Goal: Information Seeking & Learning: Learn about a topic

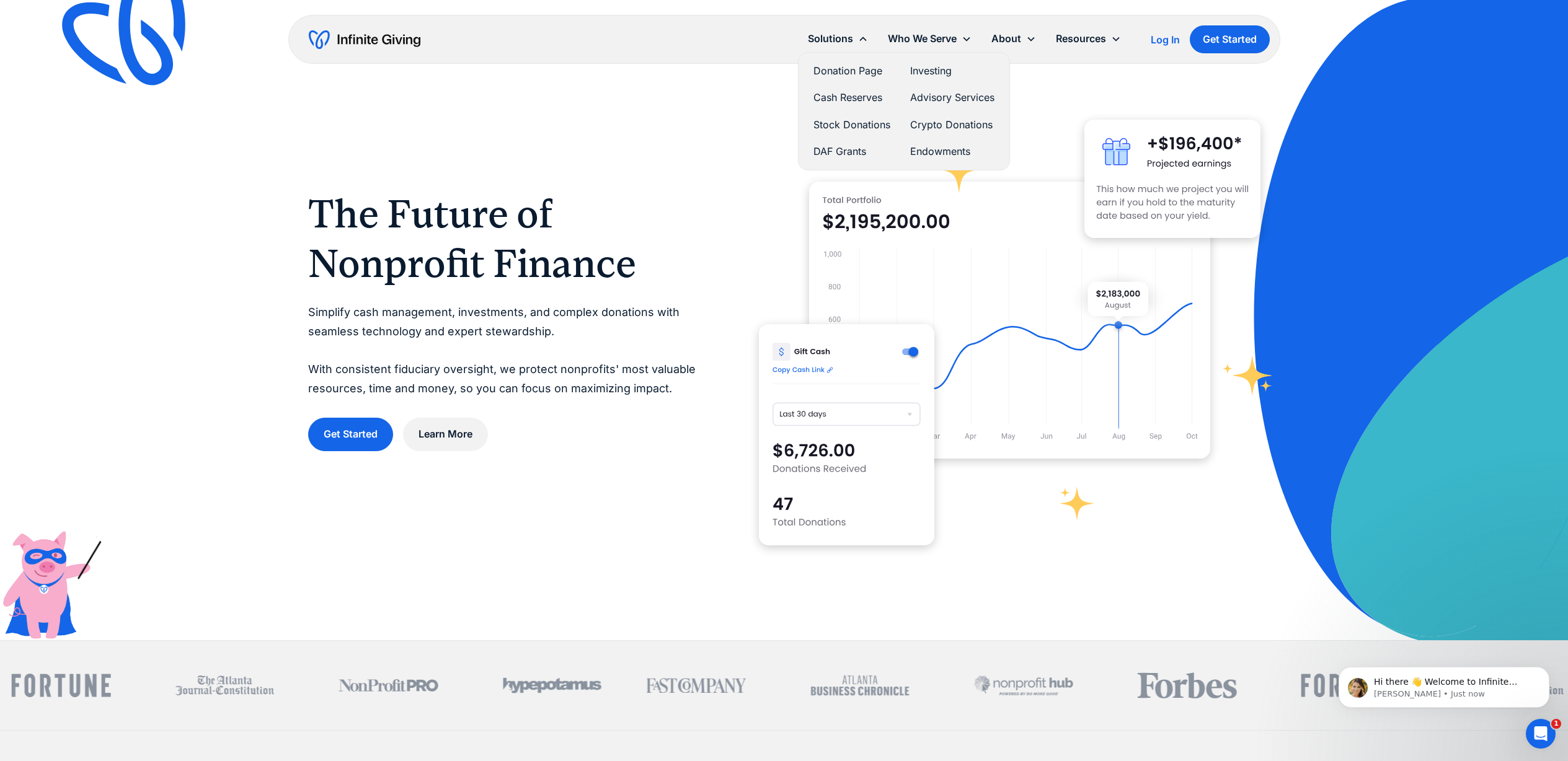
click at [924, 151] on link "Endowments" at bounding box center [952, 151] width 84 height 17
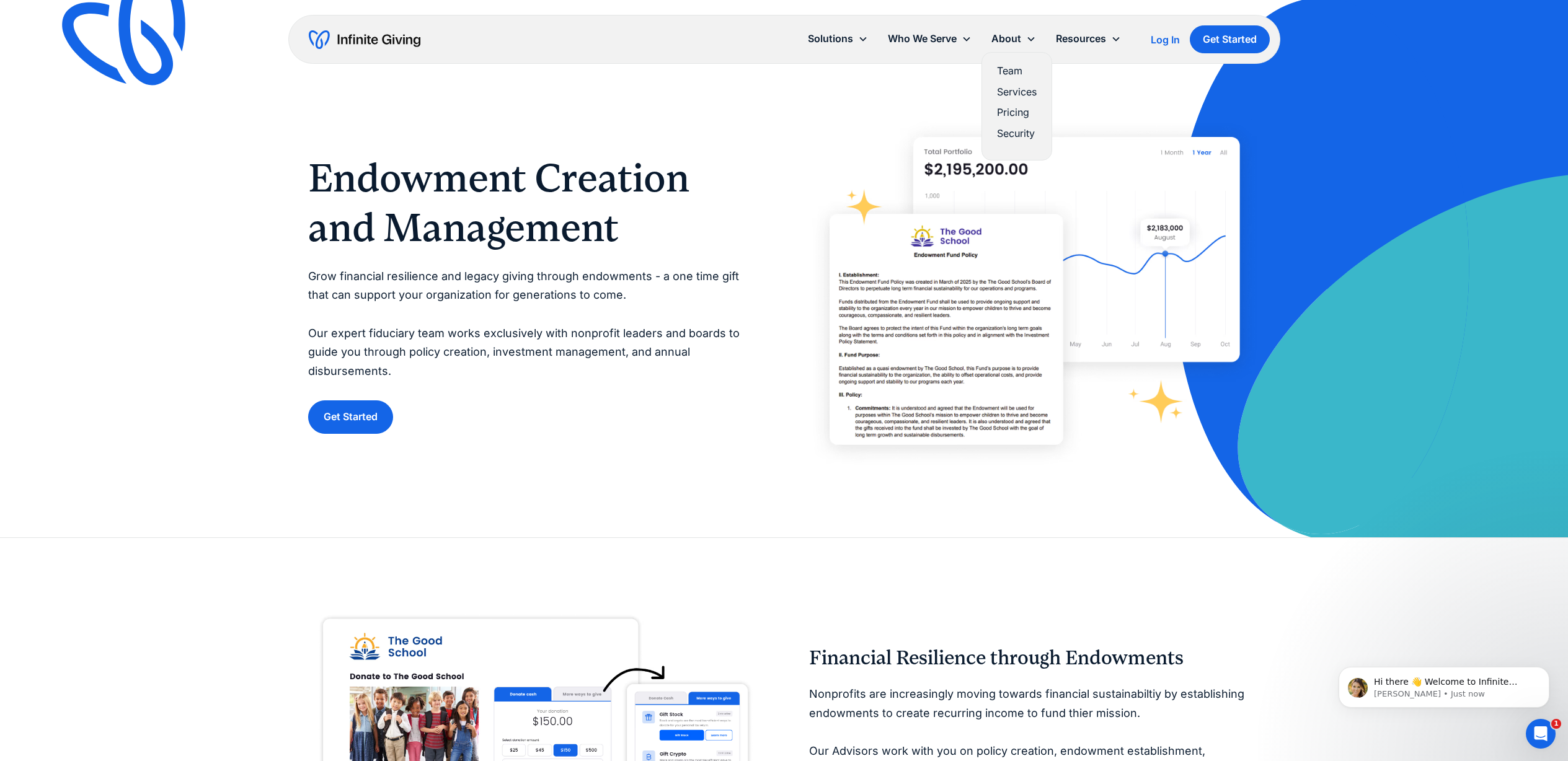
click at [1015, 115] on link "Pricing" at bounding box center [1017, 113] width 40 height 17
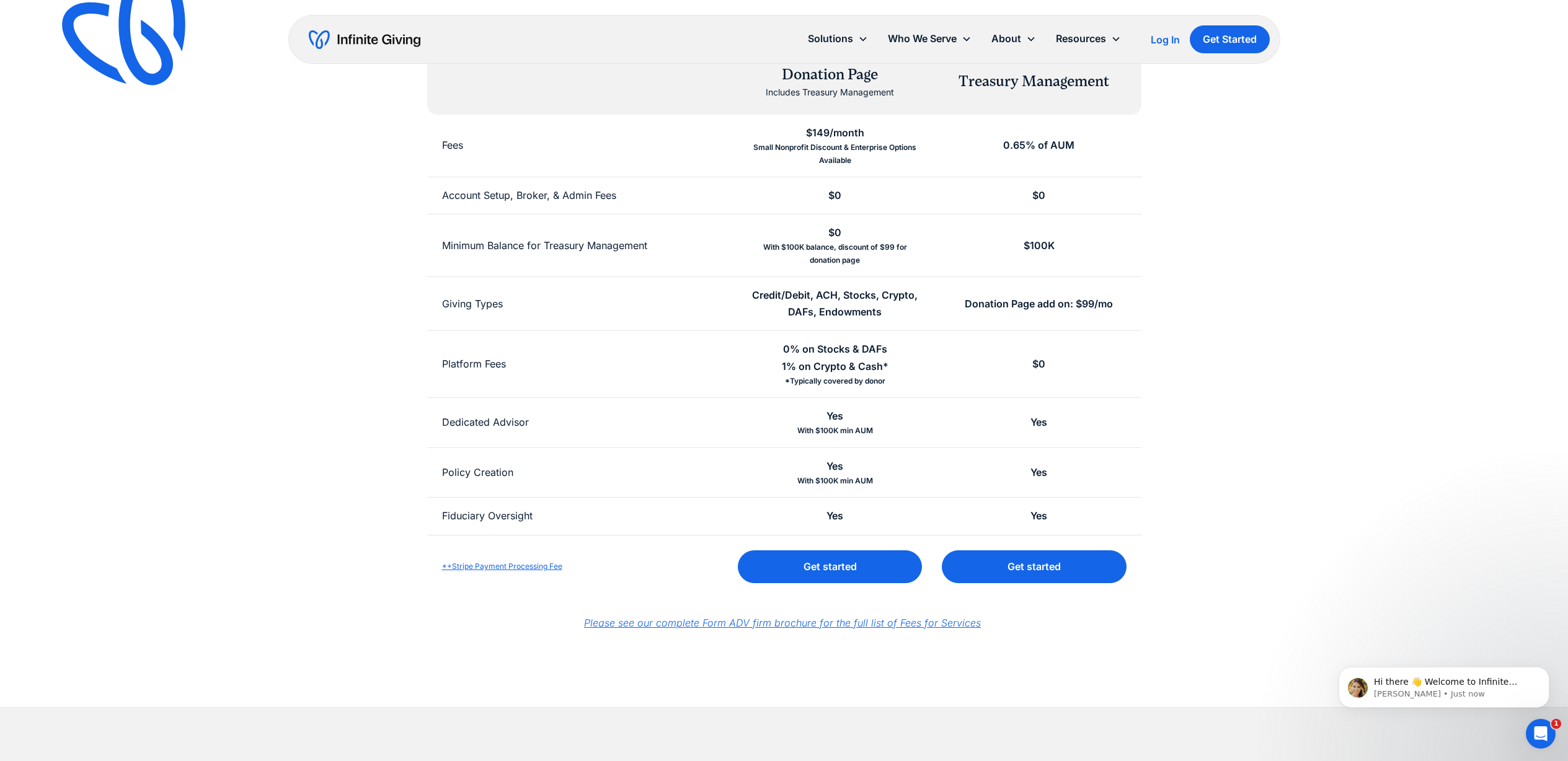
scroll to position [228, 0]
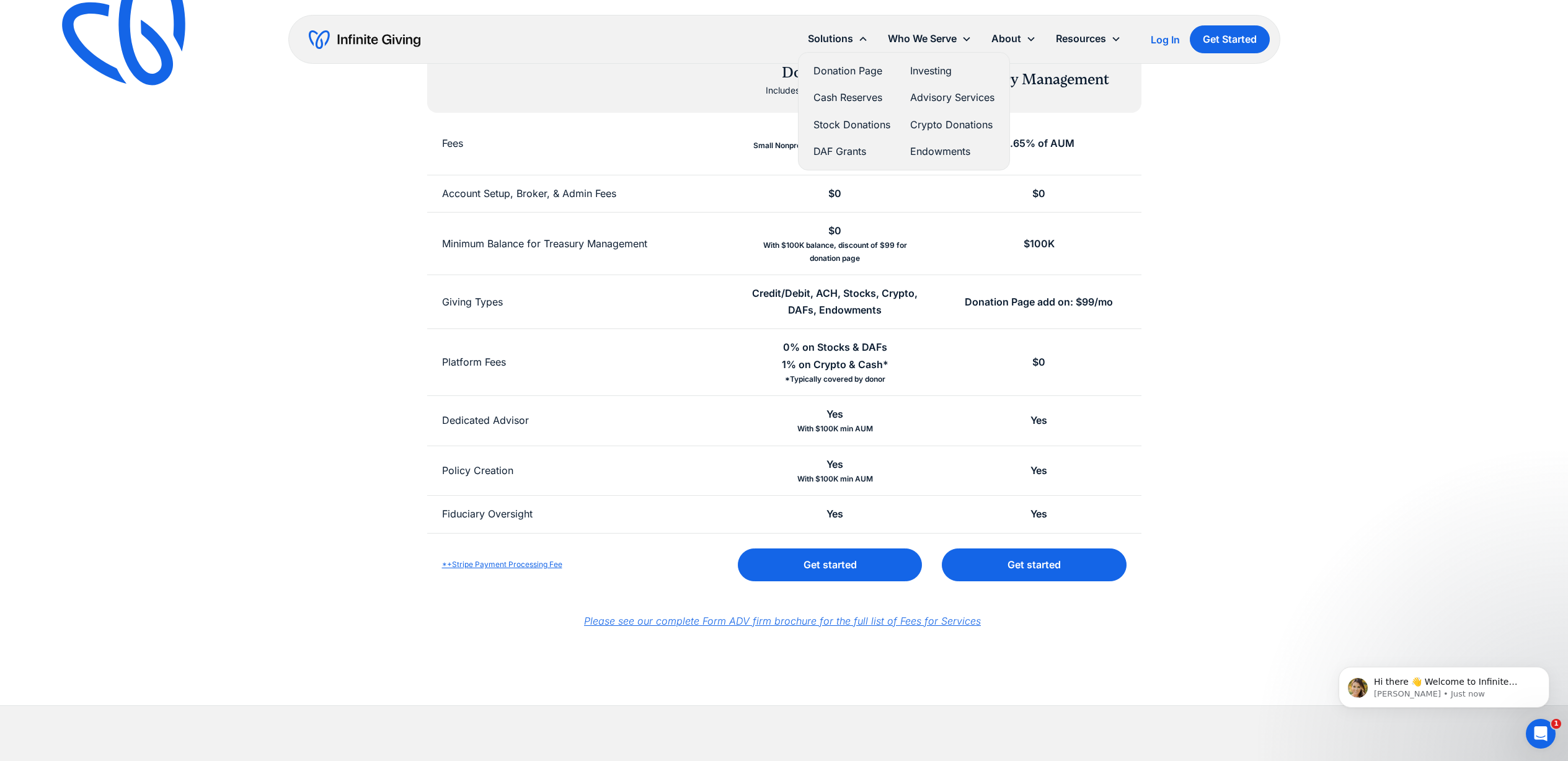
click at [941, 147] on link "Endowments" at bounding box center [952, 151] width 84 height 17
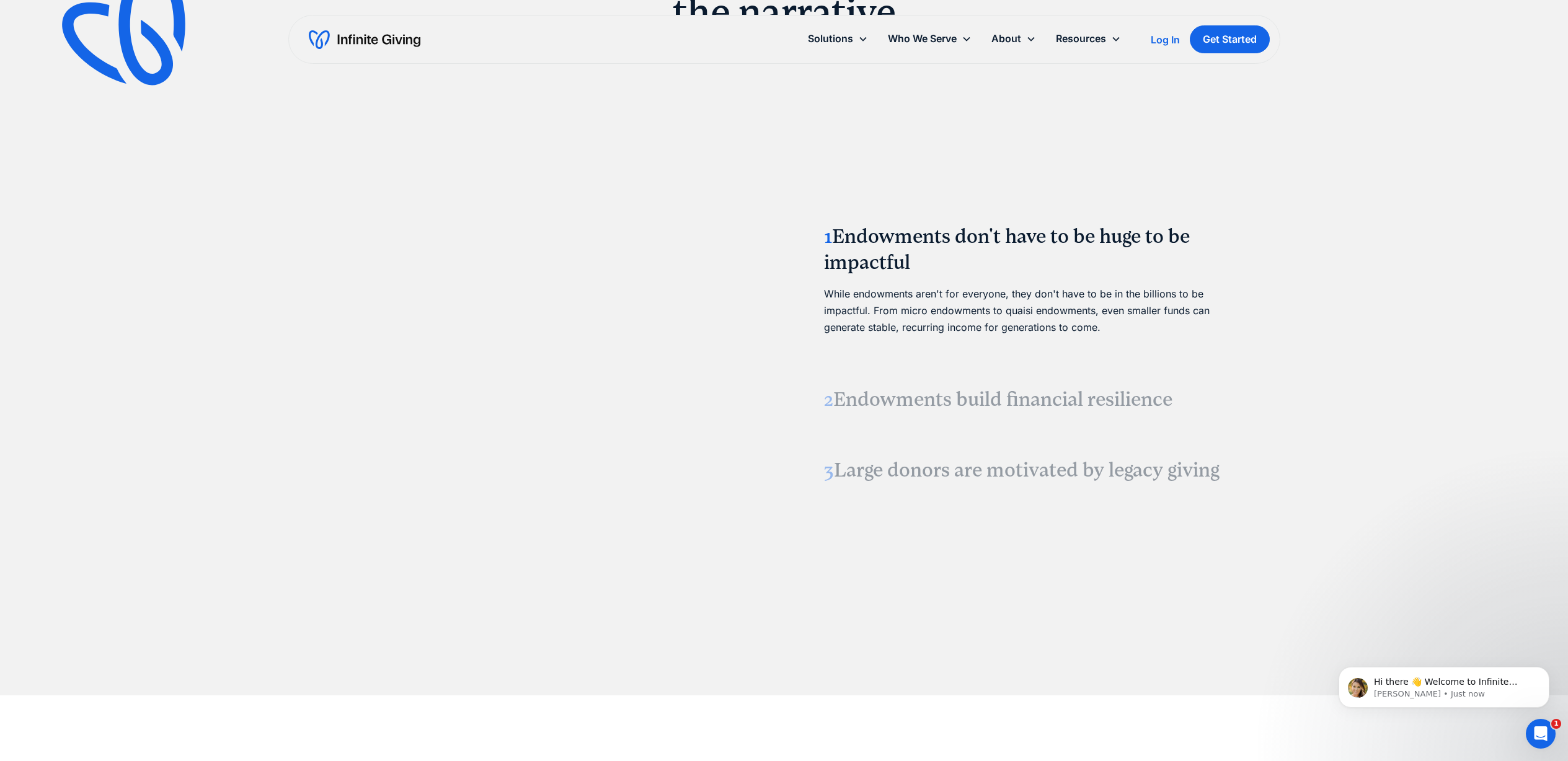
scroll to position [1517, 0]
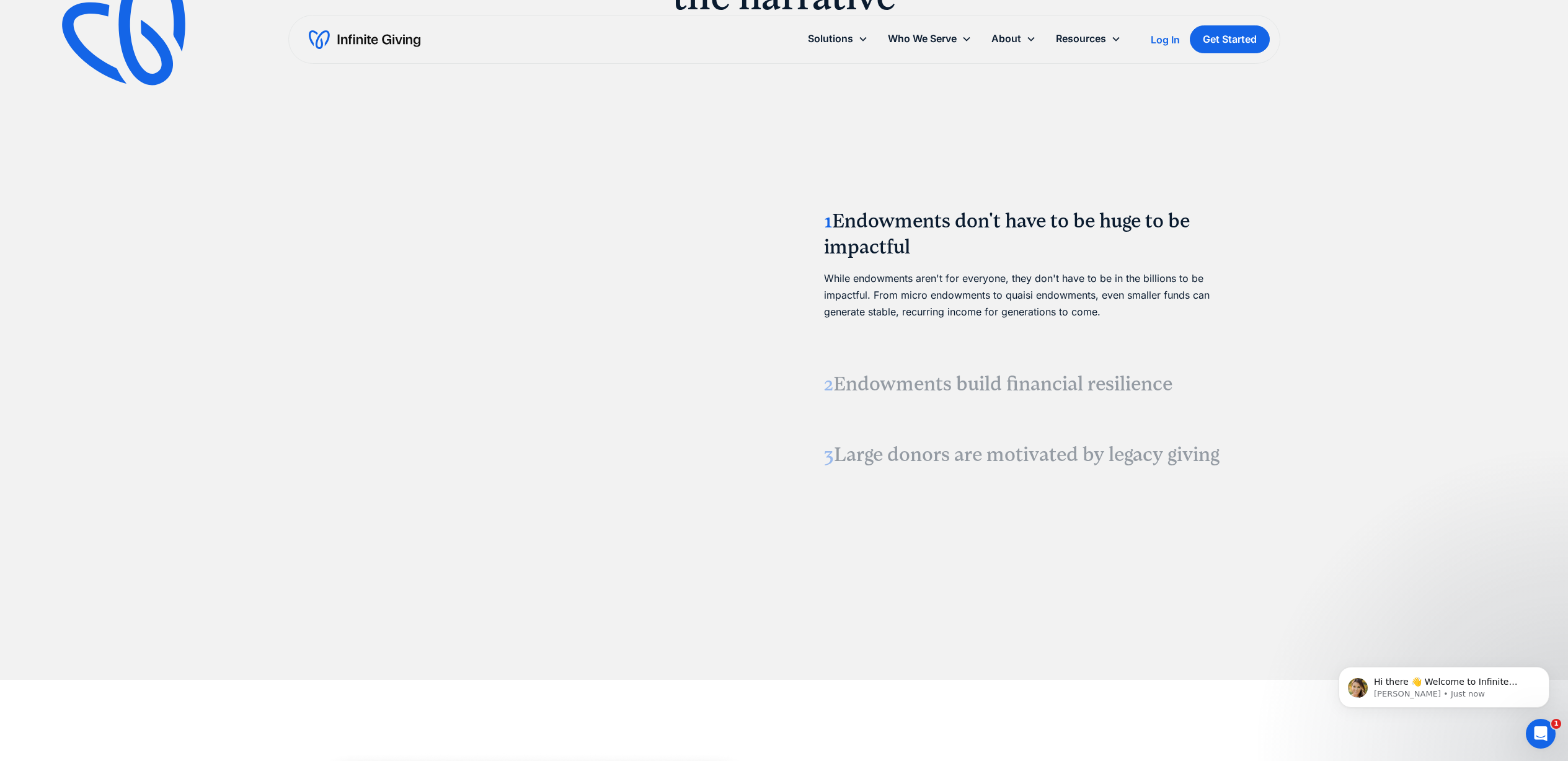
click at [548, 322] on video at bounding box center [534, 336] width 186 height 93
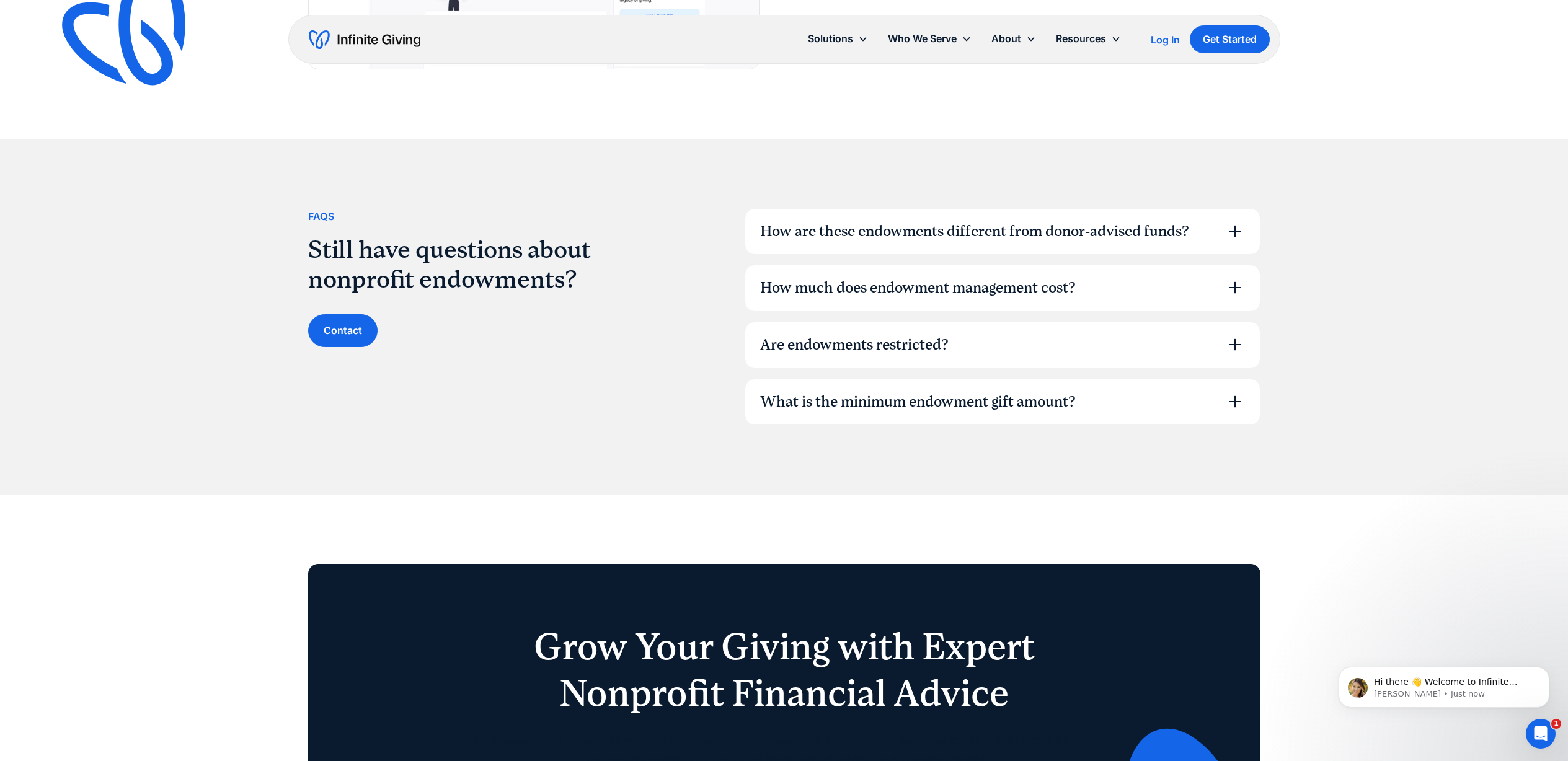
scroll to position [3696, 0]
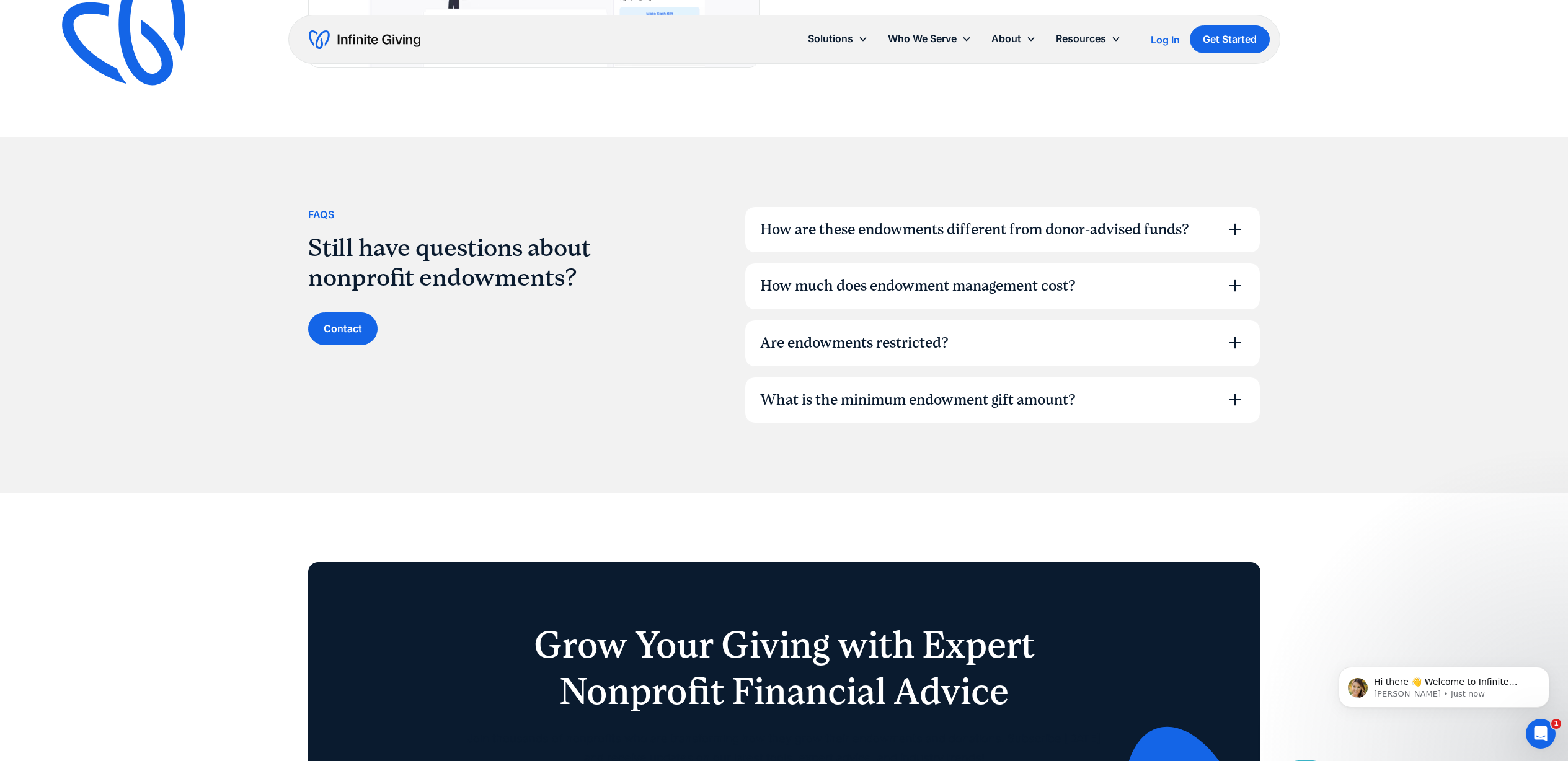
click at [902, 222] on div "How are these endowments different from donor-advised funds?" at bounding box center [974, 230] width 429 height 21
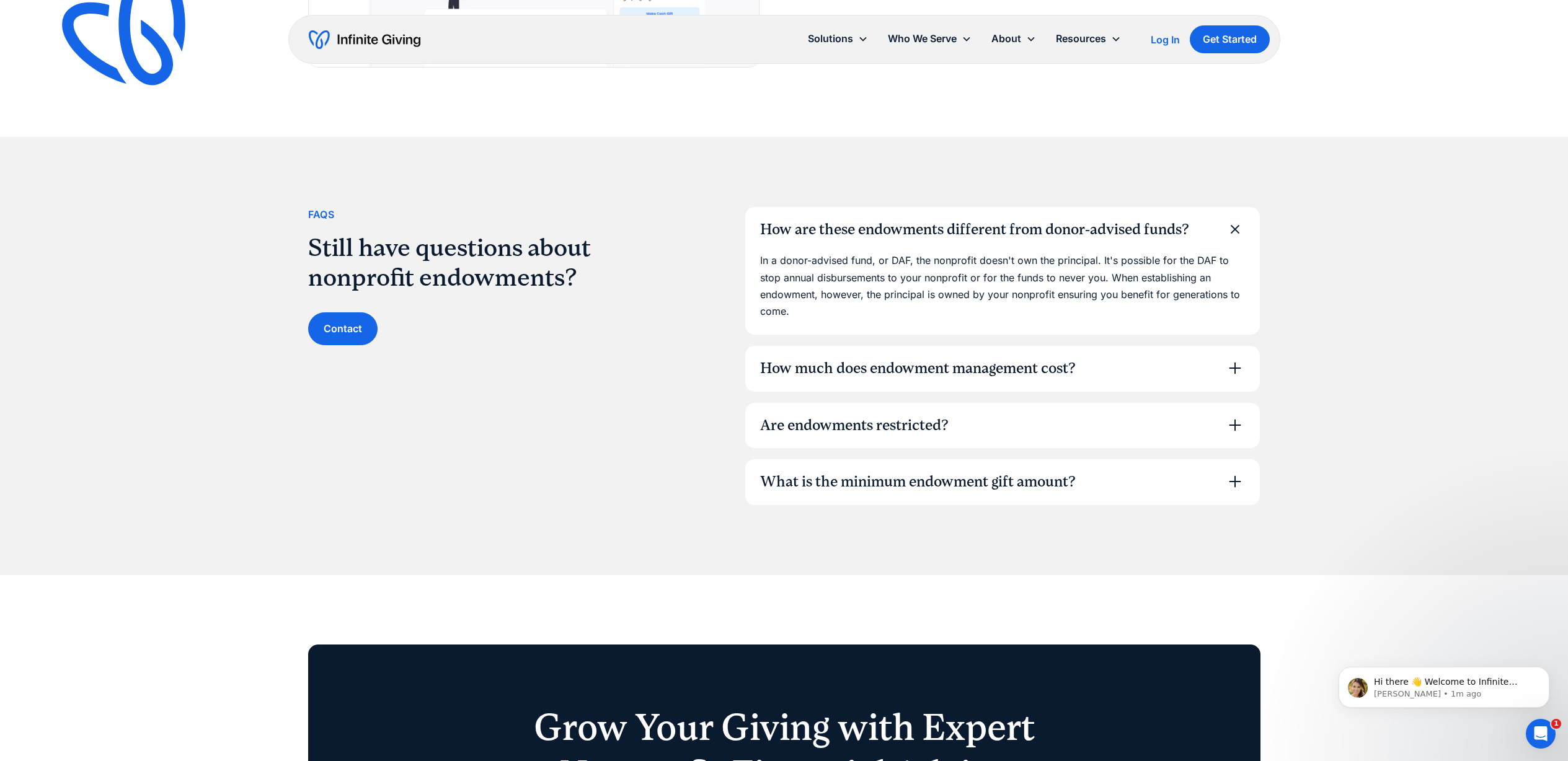
click at [1138, 375] on div "How much does endowment management cost?" at bounding box center [1003, 369] width 514 height 46
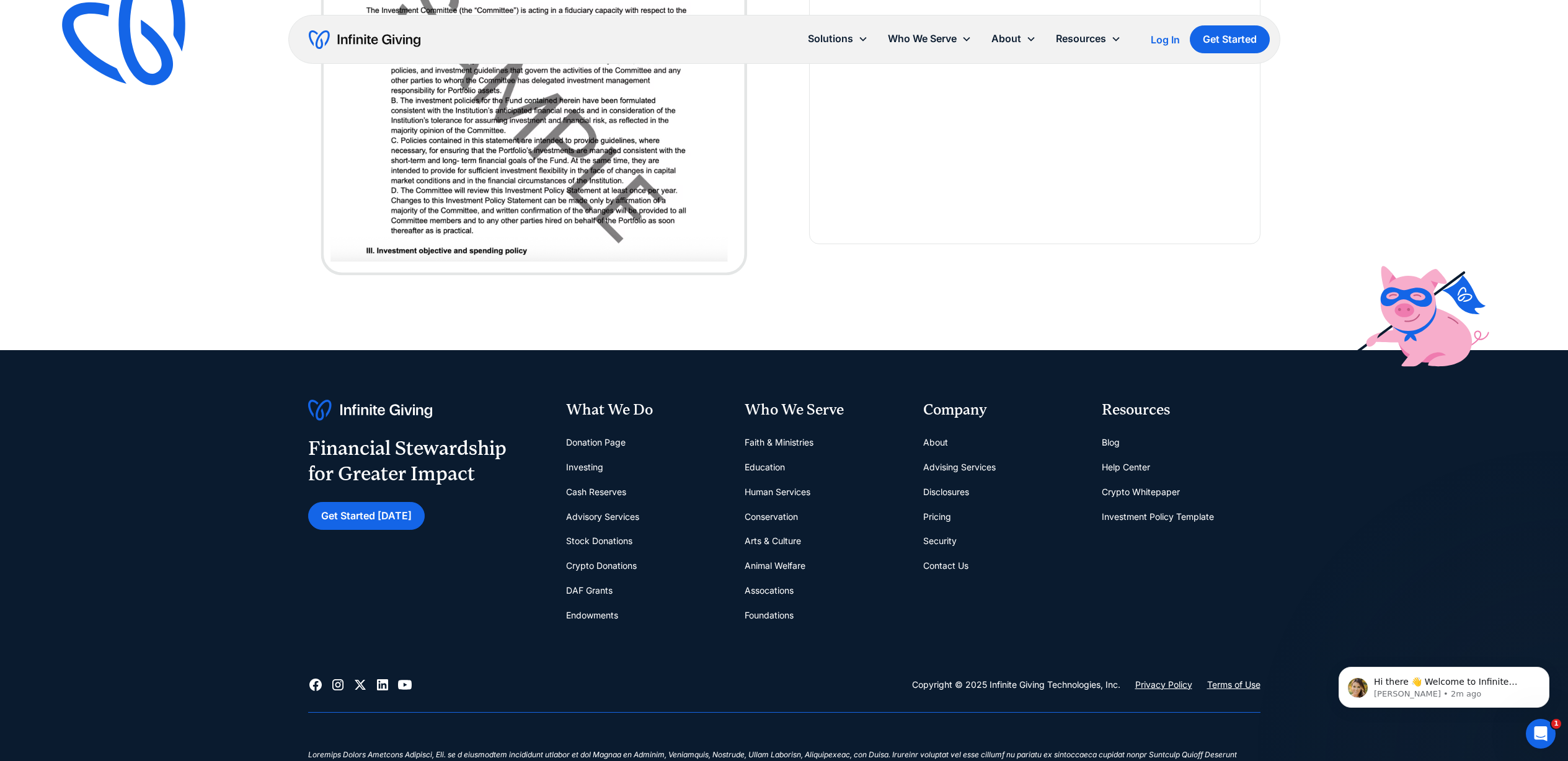
scroll to position [5179, 0]
